Goal: Task Accomplishment & Management: Use online tool/utility

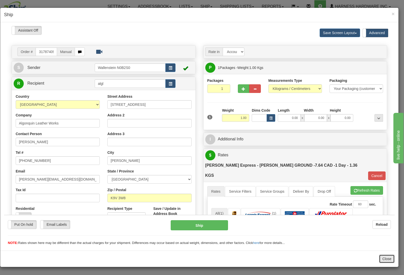
click at [386, 257] on button "Close" at bounding box center [387, 258] width 16 height 9
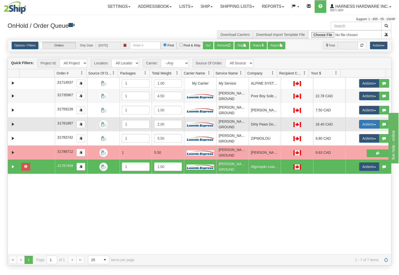
click at [363, 125] on button "Actions" at bounding box center [369, 124] width 20 height 9
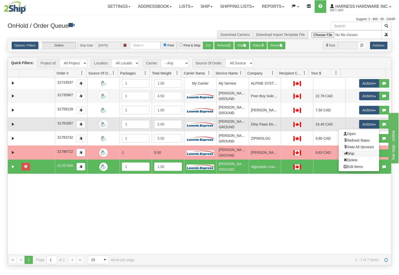
click at [353, 155] on link "Ship" at bounding box center [358, 153] width 40 height 7
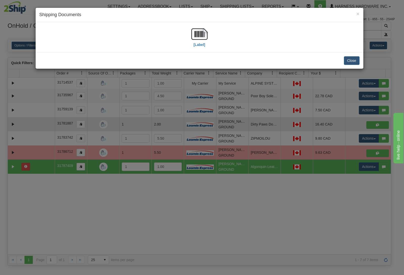
click at [356, 25] on div "[Label]" at bounding box center [200, 37] width 328 height 30
click at [349, 62] on button "Close" at bounding box center [352, 60] width 16 height 9
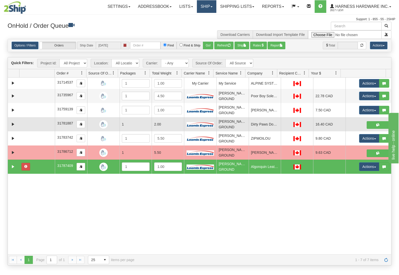
click at [200, 9] on link "Ship" at bounding box center [206, 6] width 19 height 13
click at [193, 19] on span "Ship Screen" at bounding box center [184, 18] width 19 height 4
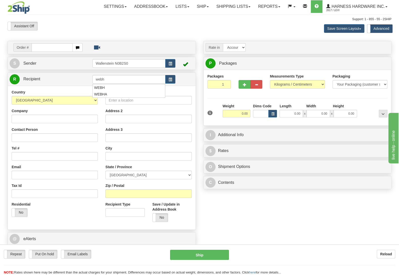
type input "webh"
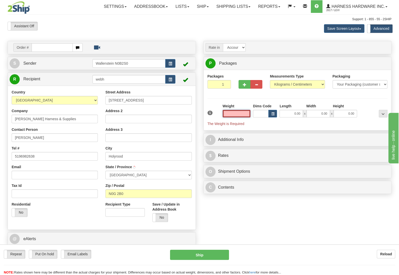
type input "HOLYROOD"
type input "9.50"
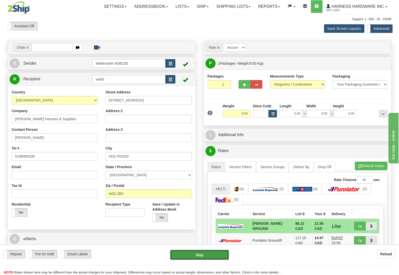
click at [200, 252] on button "Ship" at bounding box center [199, 255] width 59 height 10
type input "DD"
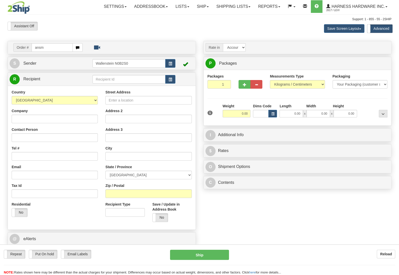
type input "ansm"
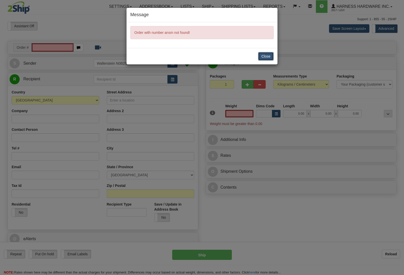
click at [271, 57] on button "Close" at bounding box center [266, 56] width 16 height 9
